Goal: Information Seeking & Learning: Learn about a topic

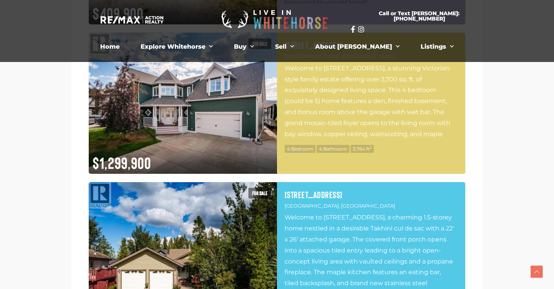
scroll to position [1086, 0]
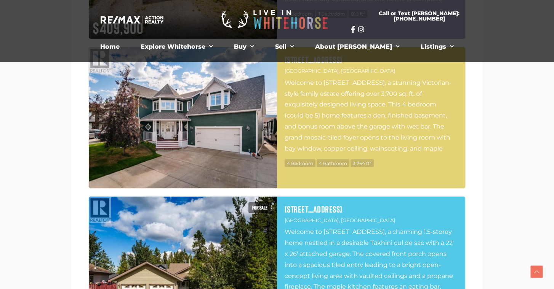
click at [235, 113] on img at bounding box center [183, 117] width 188 height 141
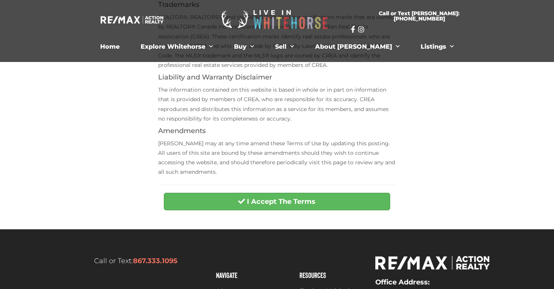
scroll to position [327, 0]
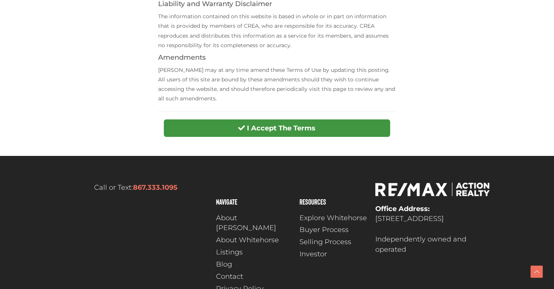
click at [269, 128] on strong "I Accept The Terms" at bounding box center [281, 128] width 69 height 8
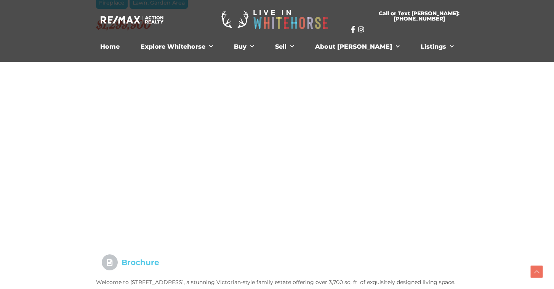
scroll to position [541, 0]
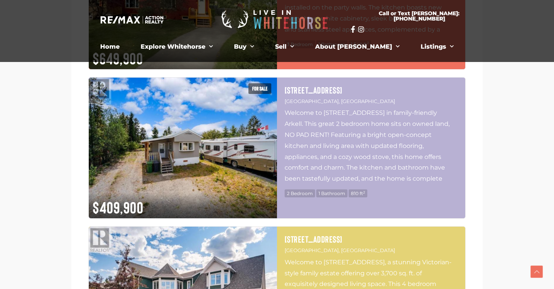
scroll to position [900, 0]
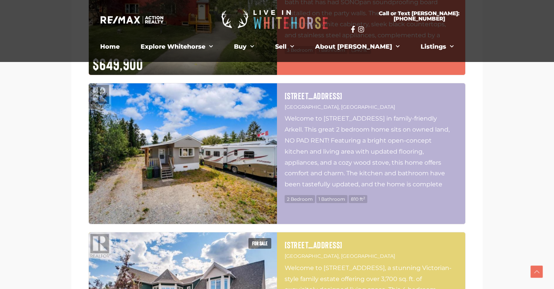
click at [139, 126] on img at bounding box center [183, 153] width 188 height 141
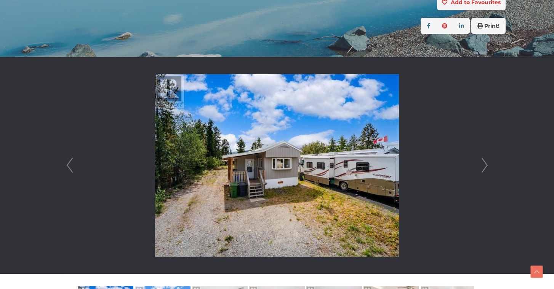
scroll to position [186, 0]
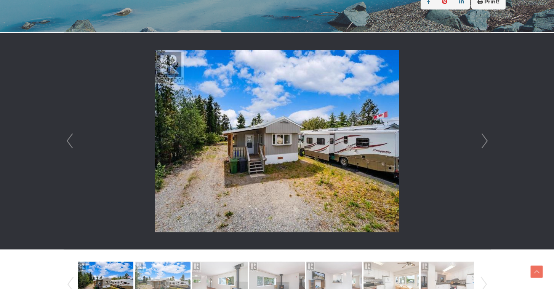
click at [478, 143] on li at bounding box center [277, 141] width 426 height 217
click at [482, 143] on link "Next" at bounding box center [484, 141] width 11 height 217
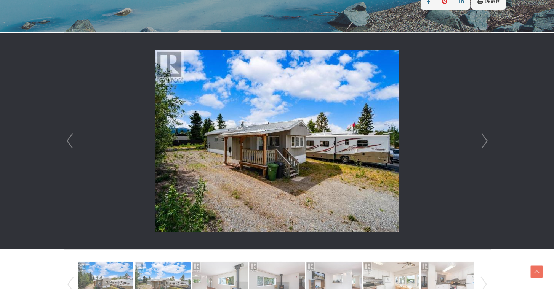
click at [482, 143] on link "Next" at bounding box center [484, 141] width 11 height 217
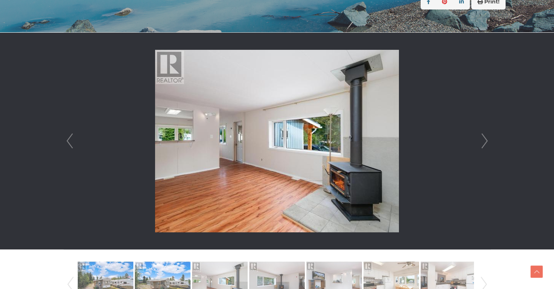
click at [483, 143] on link "Next" at bounding box center [484, 141] width 11 height 217
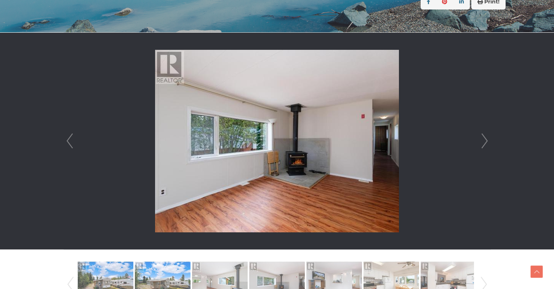
click at [483, 143] on link "Next" at bounding box center [484, 141] width 11 height 217
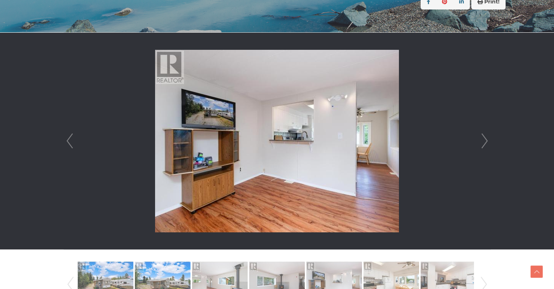
click at [483, 143] on link "Next" at bounding box center [484, 141] width 11 height 217
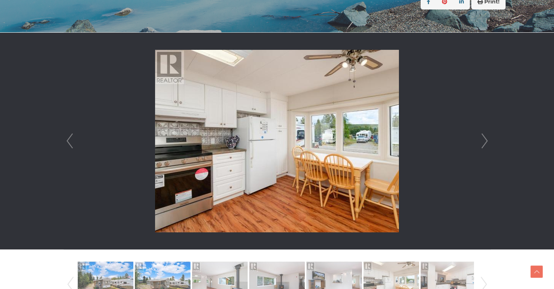
click at [483, 143] on link "Next" at bounding box center [484, 141] width 11 height 217
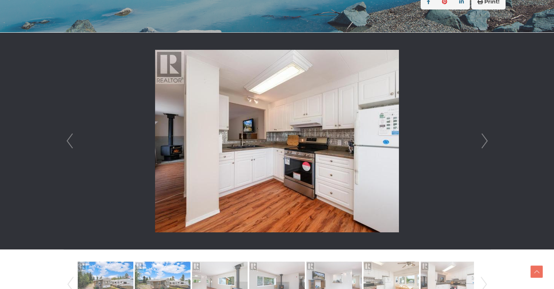
click at [483, 143] on link "Next" at bounding box center [484, 141] width 11 height 217
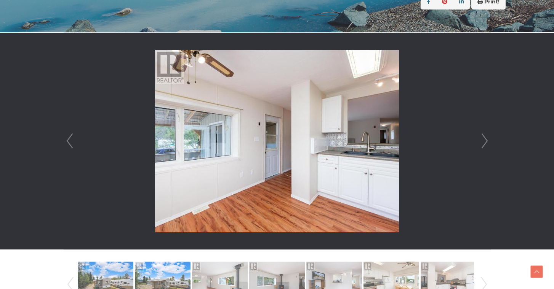
click at [482, 143] on link "Next" at bounding box center [484, 141] width 11 height 217
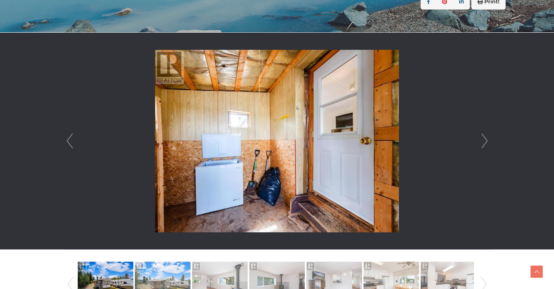
click at [483, 143] on link "Next" at bounding box center [484, 141] width 11 height 217
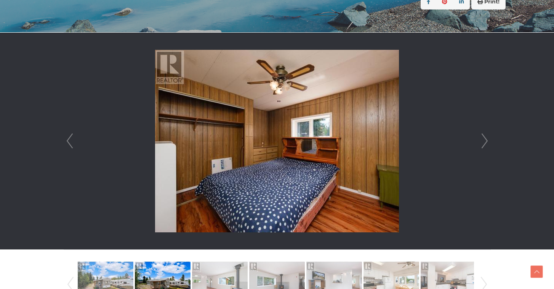
click at [483, 143] on link "Next" at bounding box center [484, 141] width 11 height 217
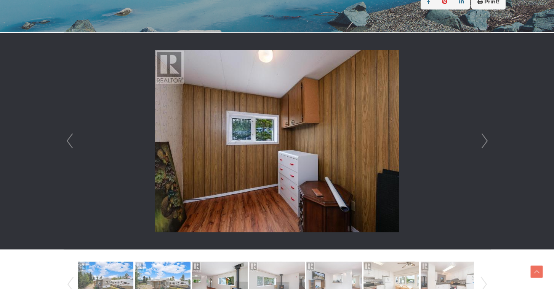
click at [483, 143] on link "Next" at bounding box center [484, 141] width 11 height 217
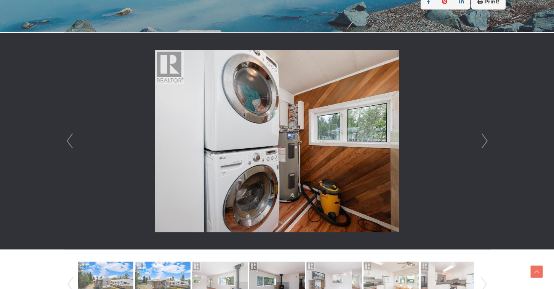
click at [483, 143] on link "Next" at bounding box center [484, 141] width 11 height 217
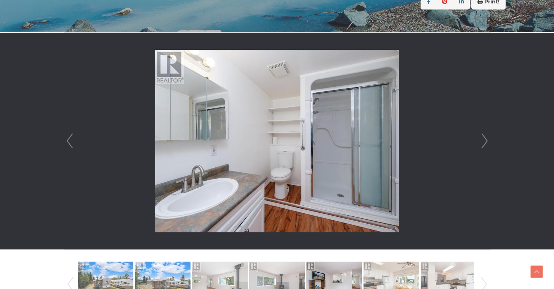
click at [483, 143] on link "Next" at bounding box center [484, 141] width 11 height 217
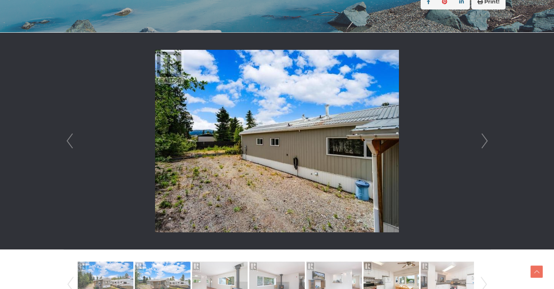
click at [483, 143] on link "Next" at bounding box center [484, 141] width 11 height 217
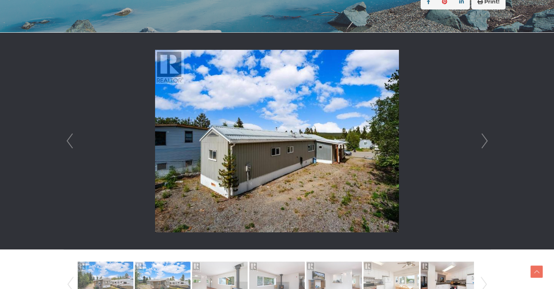
click at [483, 143] on link "Next" at bounding box center [484, 141] width 11 height 217
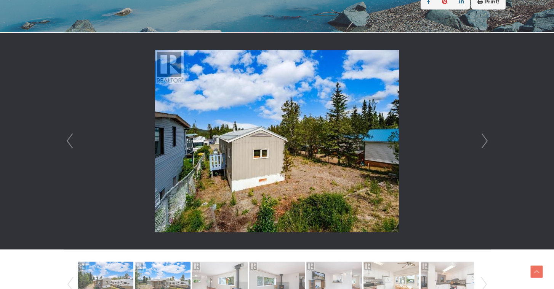
click at [483, 143] on link "Next" at bounding box center [484, 141] width 11 height 217
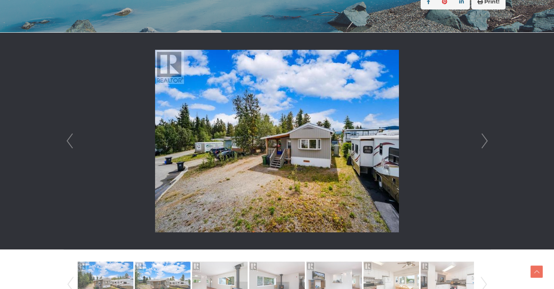
click at [483, 143] on link "Next" at bounding box center [484, 141] width 11 height 217
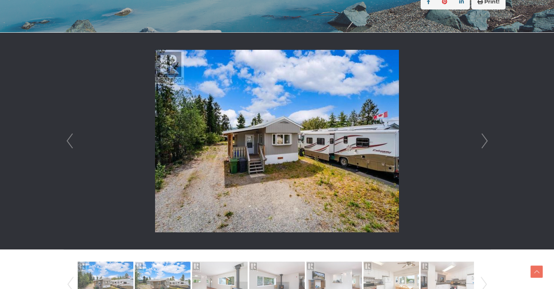
click at [482, 143] on link "Next" at bounding box center [484, 141] width 11 height 217
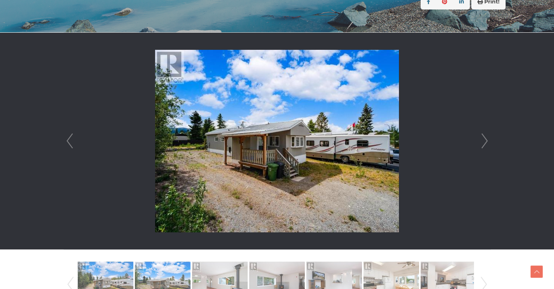
click at [482, 143] on link "Next" at bounding box center [484, 141] width 11 height 217
